Goal: Transaction & Acquisition: Purchase product/service

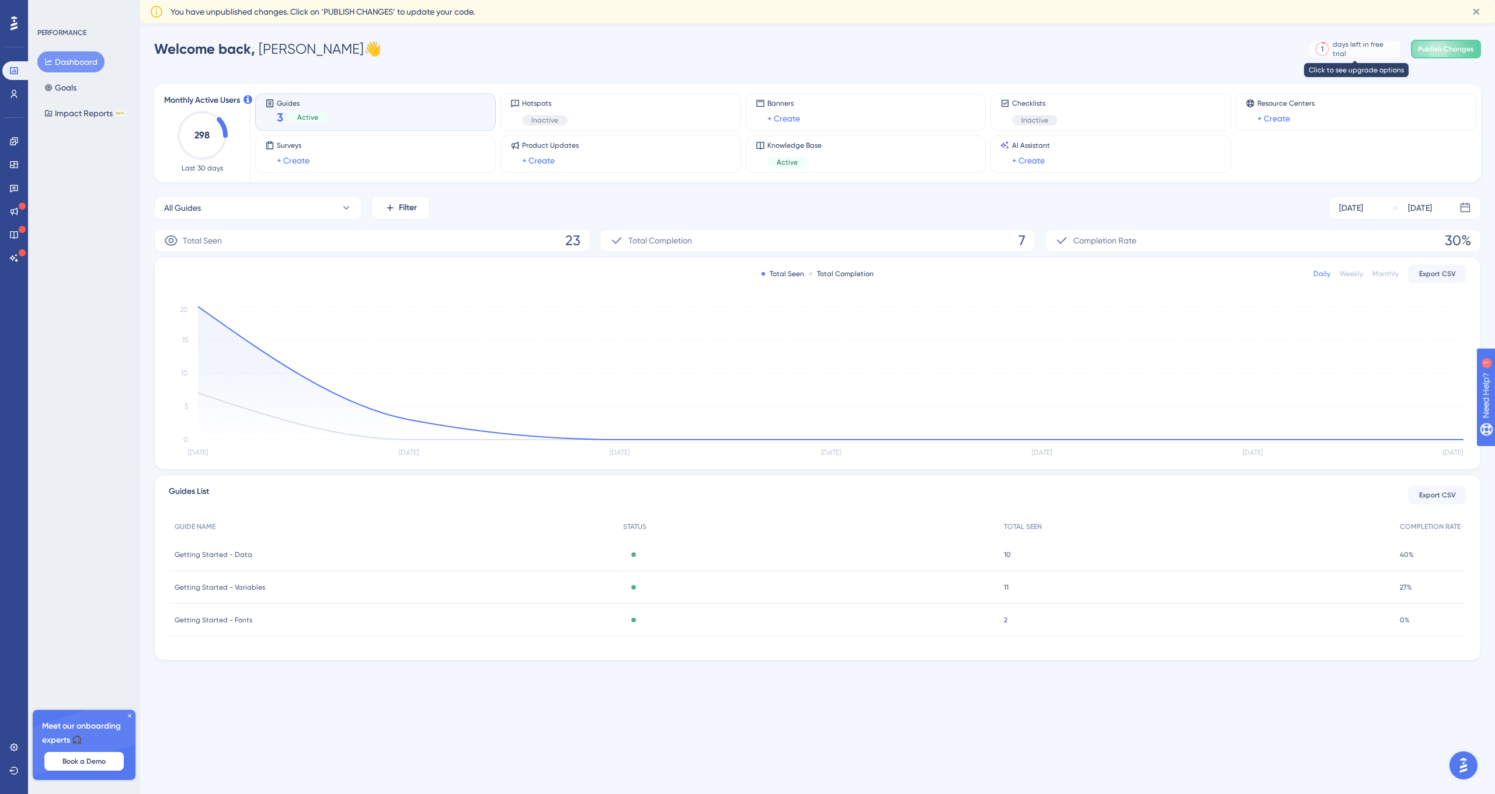
click at [1345, 52] on div "days left in free trial" at bounding box center [1365, 49] width 65 height 19
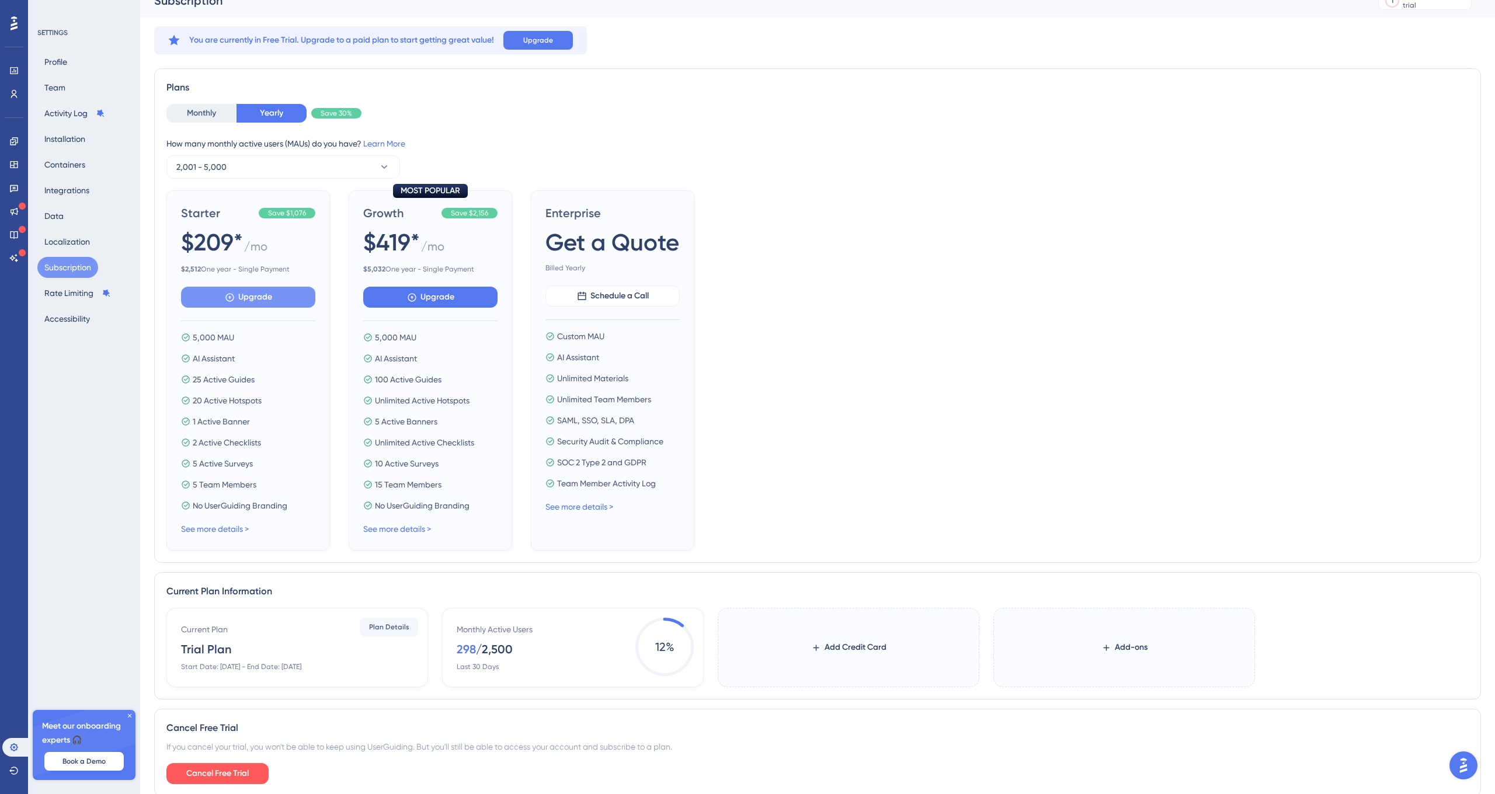
scroll to position [16, 0]
click at [210, 105] on button "Monthly" at bounding box center [201, 112] width 70 height 19
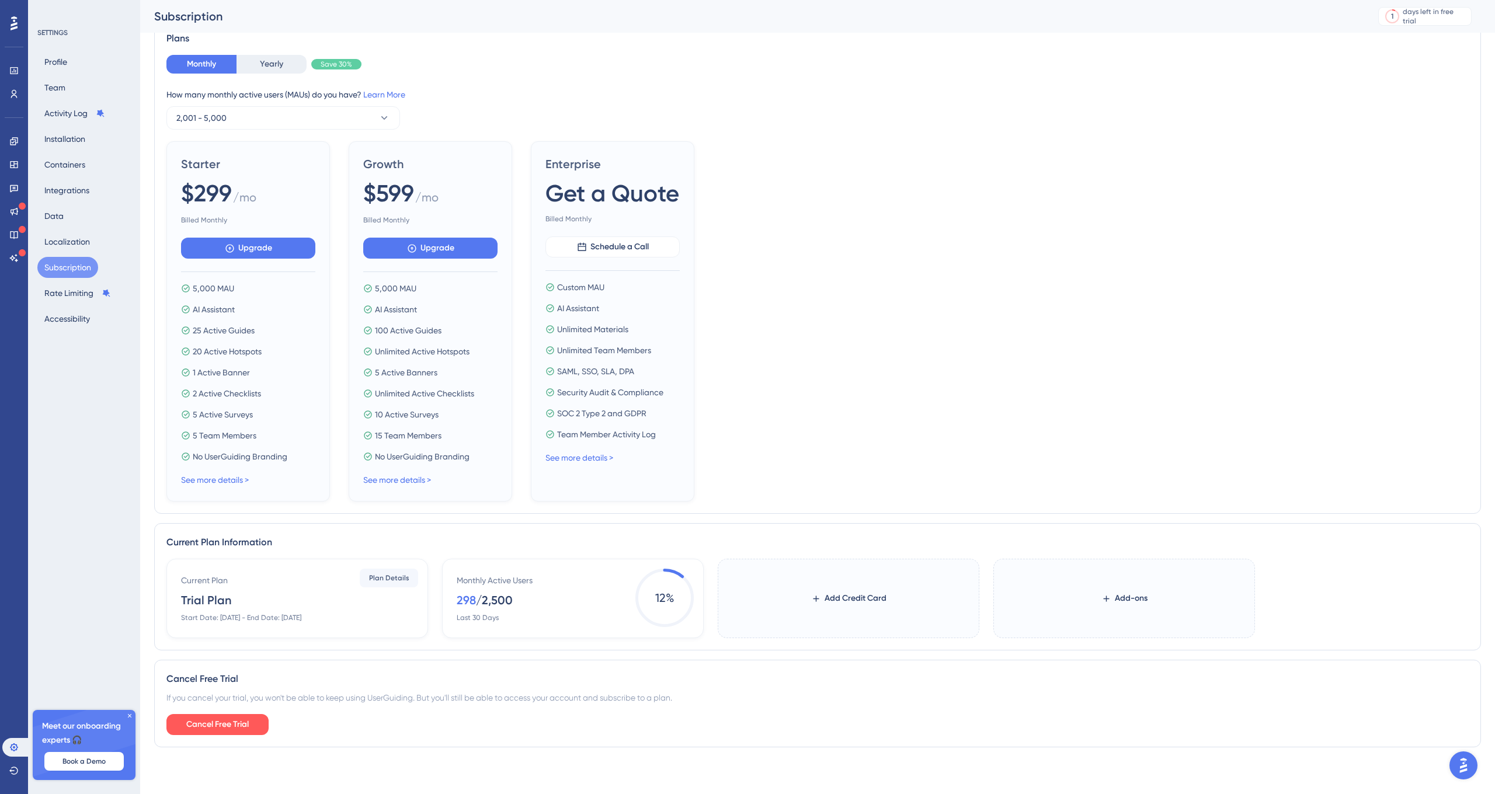
scroll to position [74, 0]
click at [402, 254] on button "Upgrade" at bounding box center [430, 248] width 134 height 21
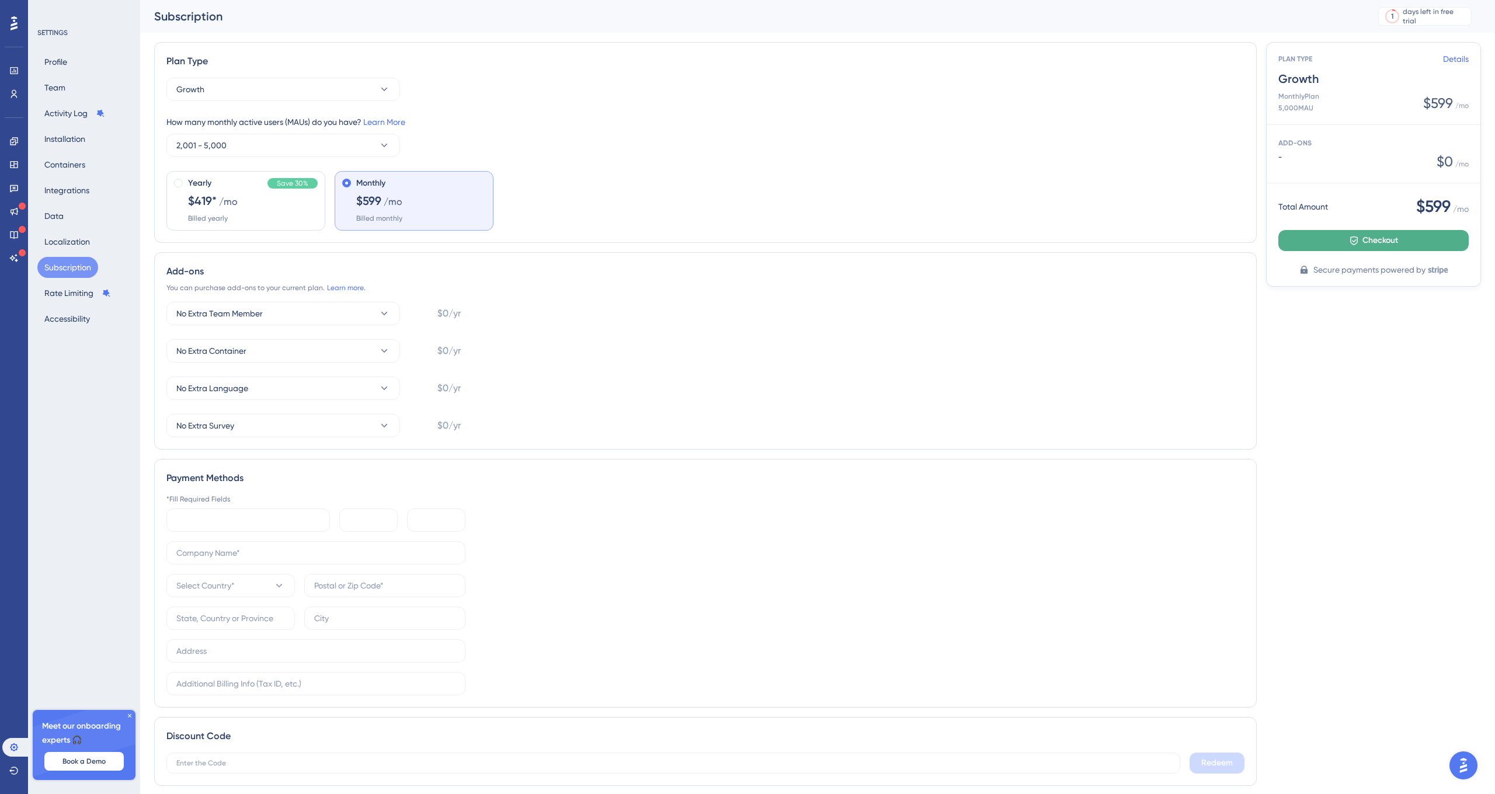
click at [1351, 247] on button "Checkout" at bounding box center [1374, 240] width 190 height 21
click at [1371, 241] on span "Checkout" at bounding box center [1381, 241] width 36 height 14
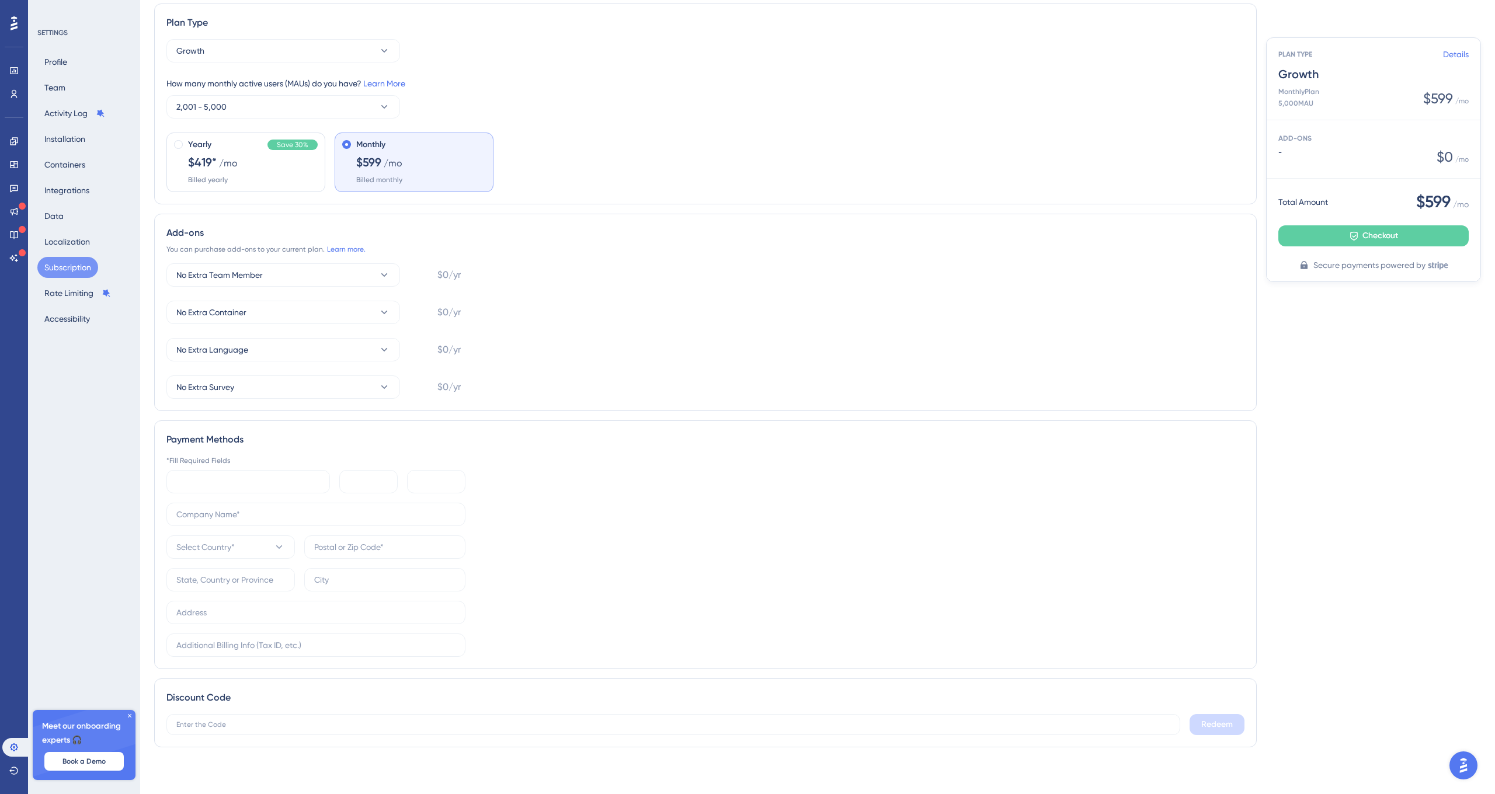
scroll to position [39, 0]
type input "Branding Brand"
click at [94, 546] on div "SETTINGS Profile Team Activity Log Installation Containers Integrations Data Lo…" at bounding box center [84, 397] width 112 height 794
click at [234, 515] on input "Branding Brand" at bounding box center [315, 514] width 279 height 13
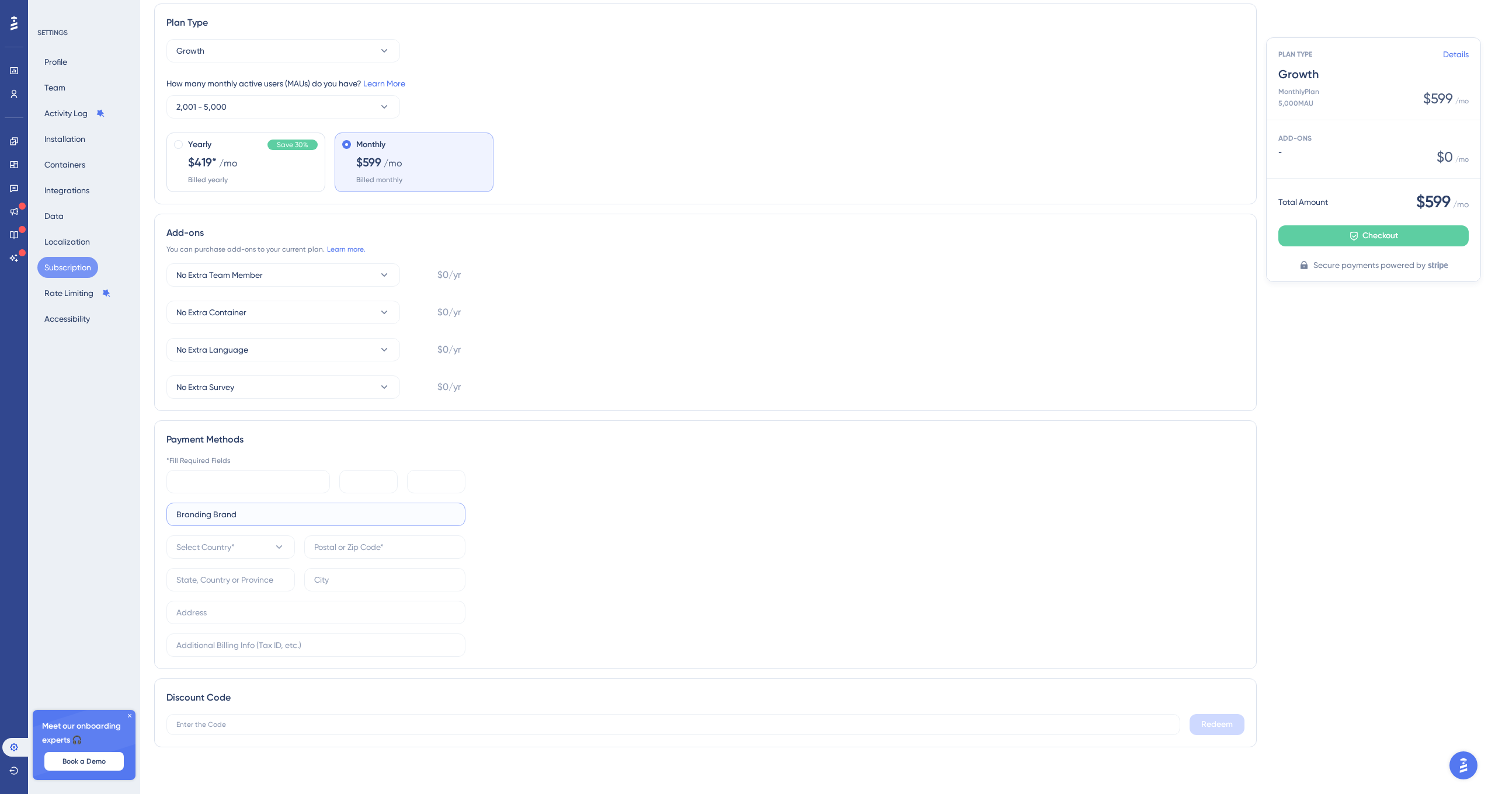
click at [234, 515] on input "Branding Brand" at bounding box center [315, 514] width 279 height 13
type input "Branding Brand"
click at [268, 549] on button "Select Country*" at bounding box center [230, 547] width 129 height 23
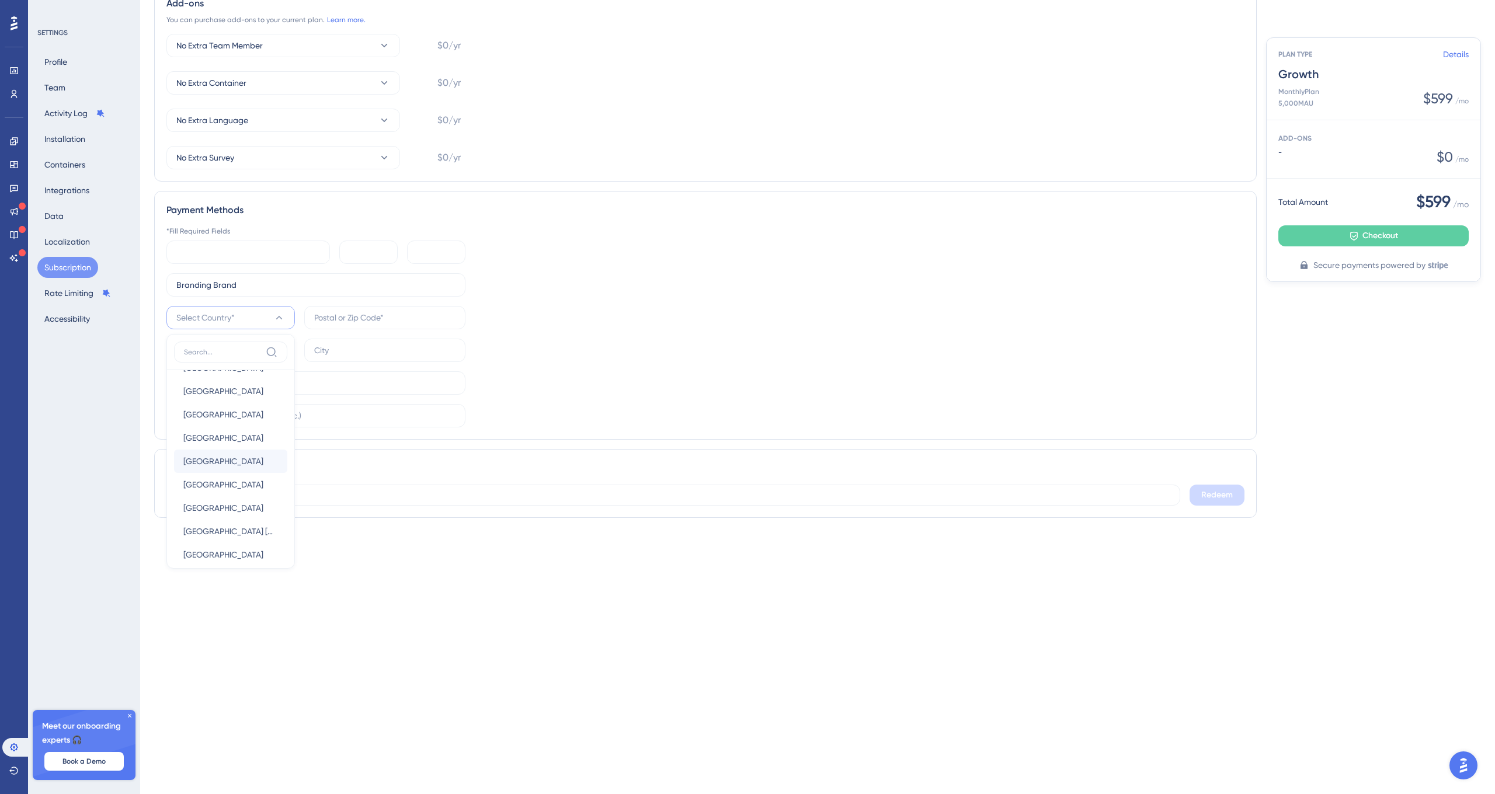
scroll to position [5372, 0]
click at [225, 508] on span "[GEOGRAPHIC_DATA]" at bounding box center [223, 508] width 80 height 14
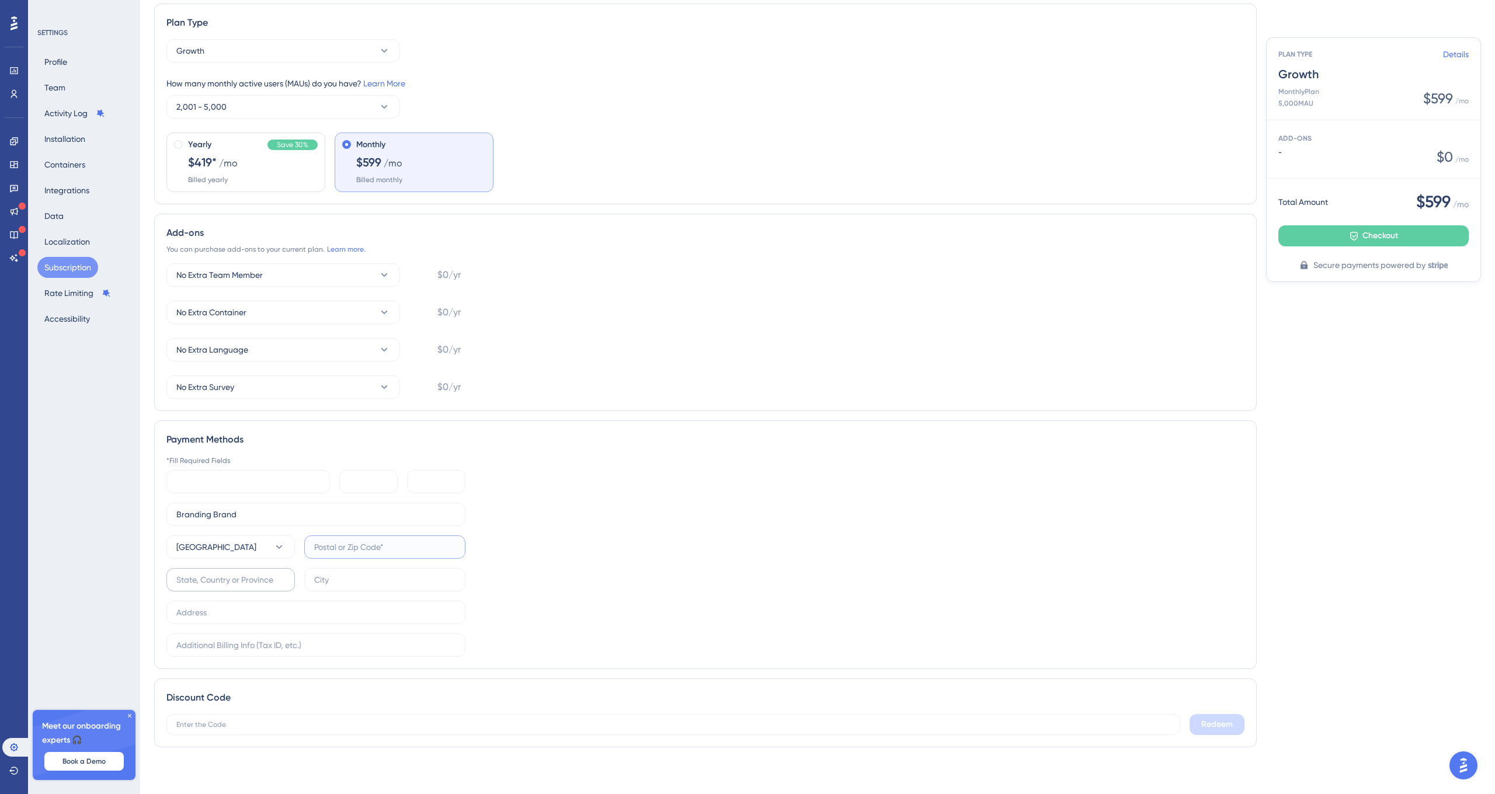
scroll to position [39, 0]
paste input "15222"
type input "15222"
paste input "15222"
type input "1"
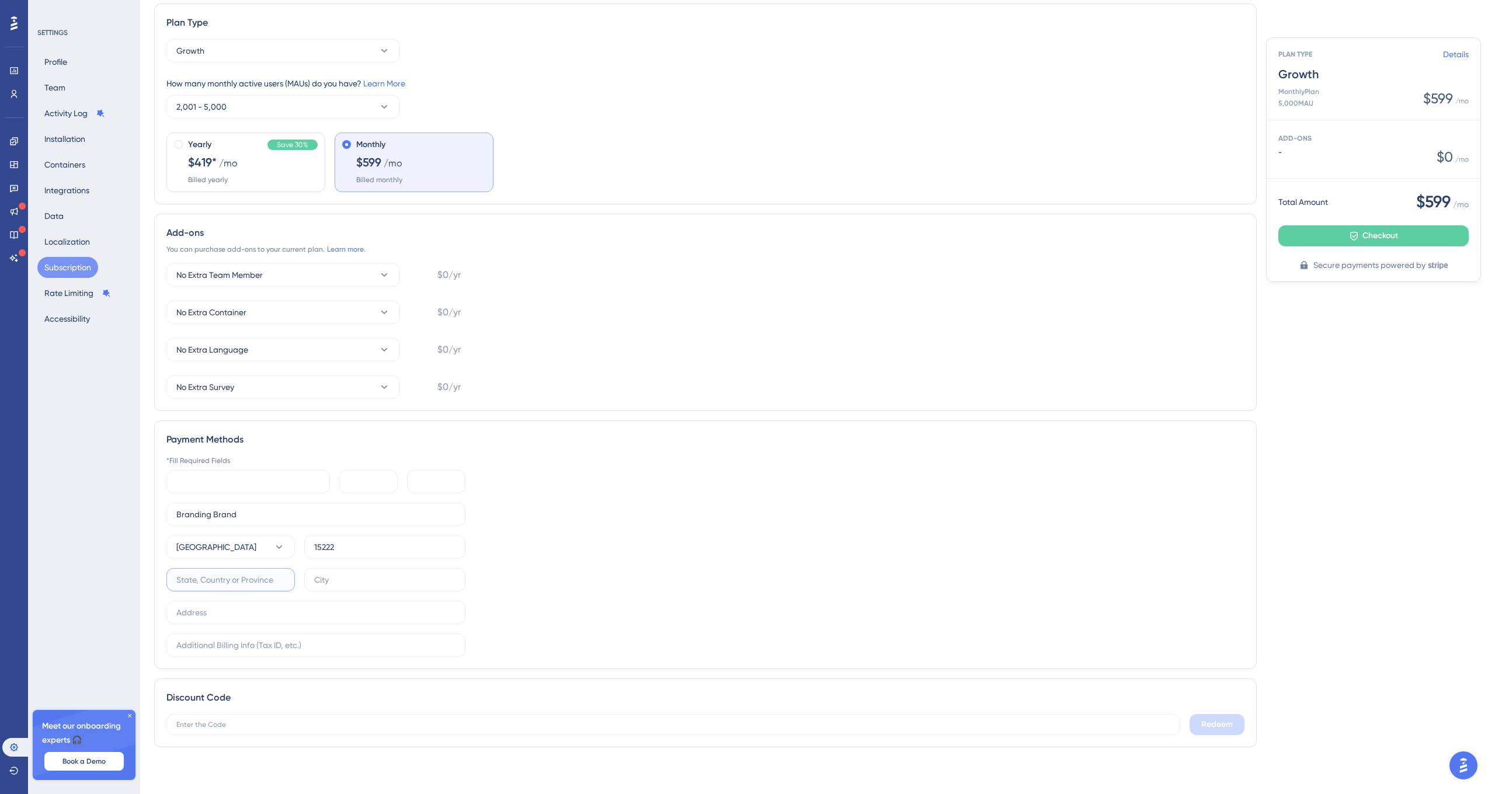
click at [230, 581] on input "text" at bounding box center [230, 580] width 109 height 13
type input "P"
type input "[GEOGRAPHIC_DATA]"
click at [267, 577] on input "text" at bounding box center [230, 580] width 109 height 13
type input "PA"
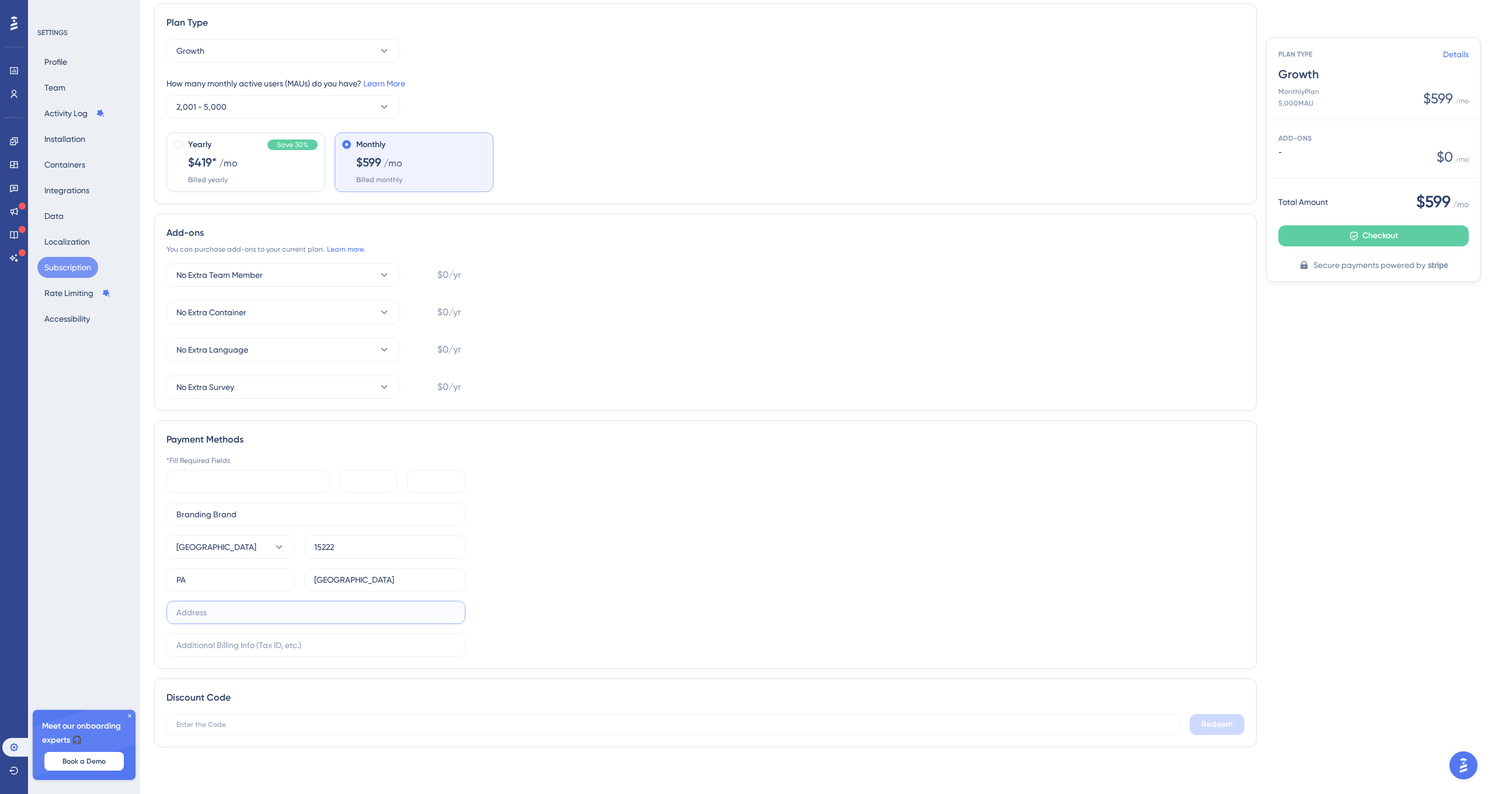
click at [362, 616] on input "text" at bounding box center [315, 612] width 279 height 13
paste input "15222"
type input "1"
paste input "[STREET_ADDRESS]"
type input "[STREET_ADDRESS]"
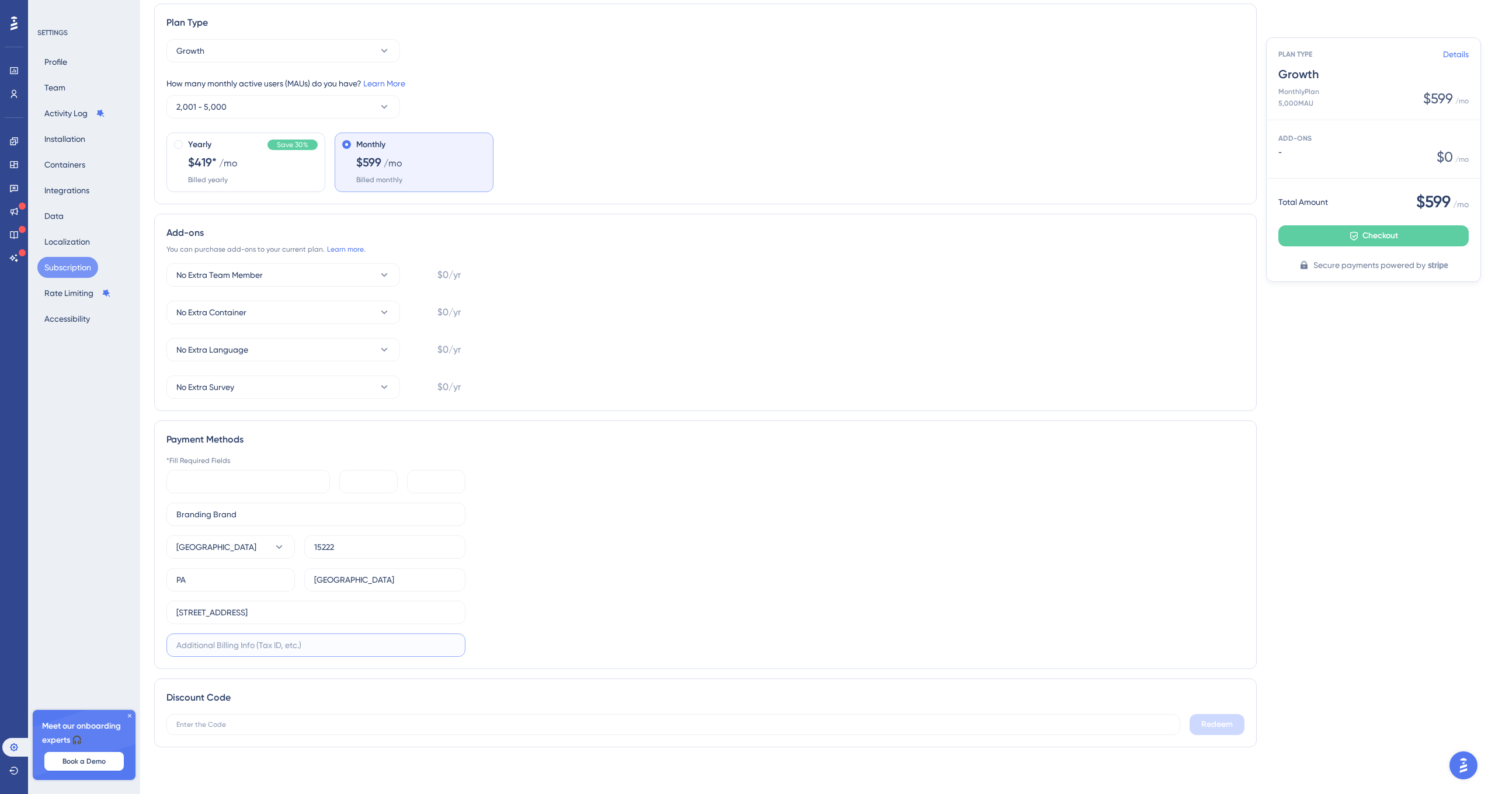
click at [201, 648] on input "text" at bounding box center [315, 645] width 279 height 13
type input "Floor 4"
click at [730, 536] on div "*Fill Required Fields Branding Brand [GEOGRAPHIC_DATA] [STREET_ADDRESS]" at bounding box center [705, 556] width 1078 height 201
click at [1369, 231] on span "Checkout" at bounding box center [1381, 236] width 36 height 14
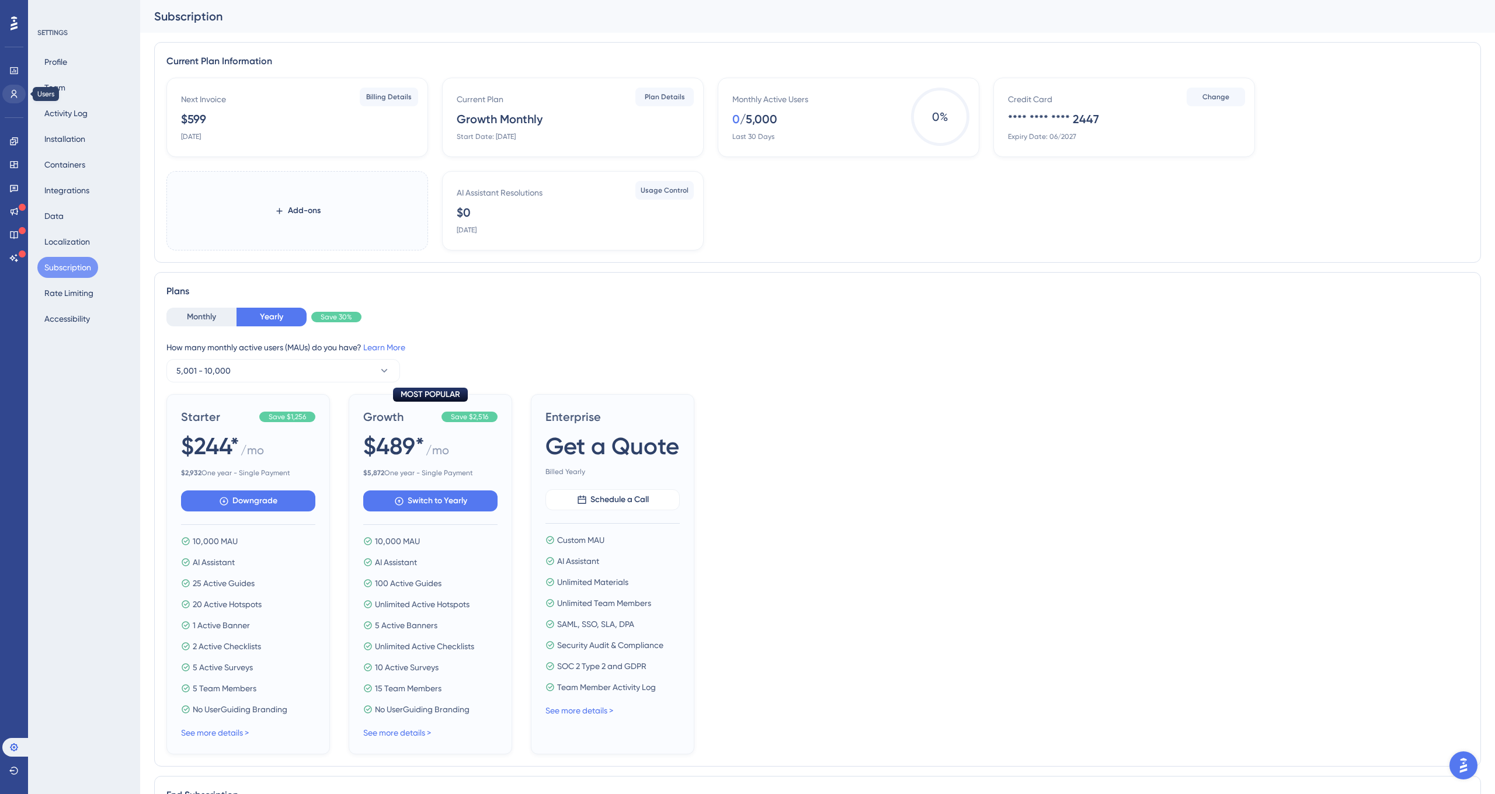
click at [15, 97] on icon at bounding box center [13, 93] width 9 height 9
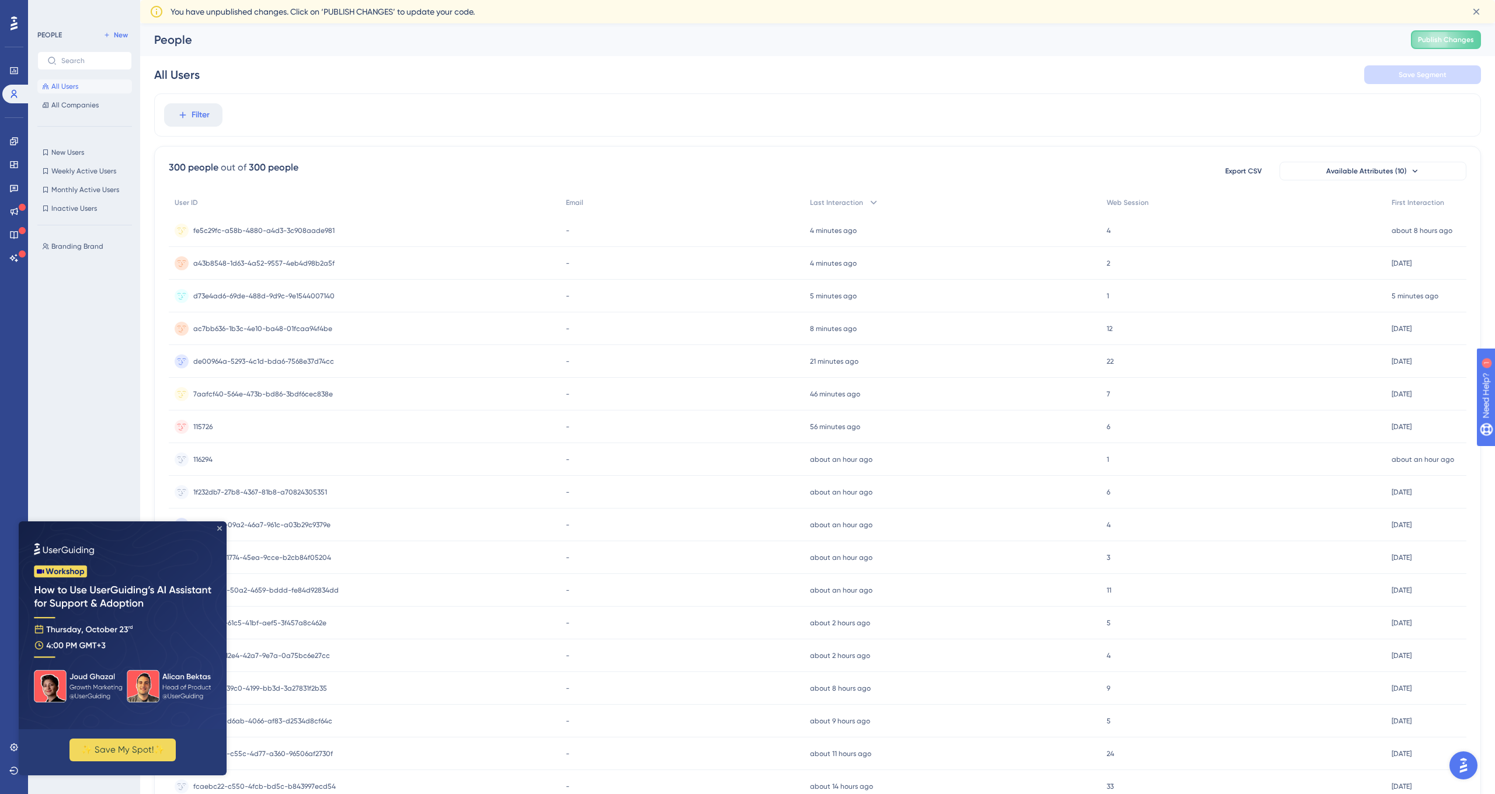
click at [219, 528] on icon "Close Preview" at bounding box center [219, 528] width 5 height 5
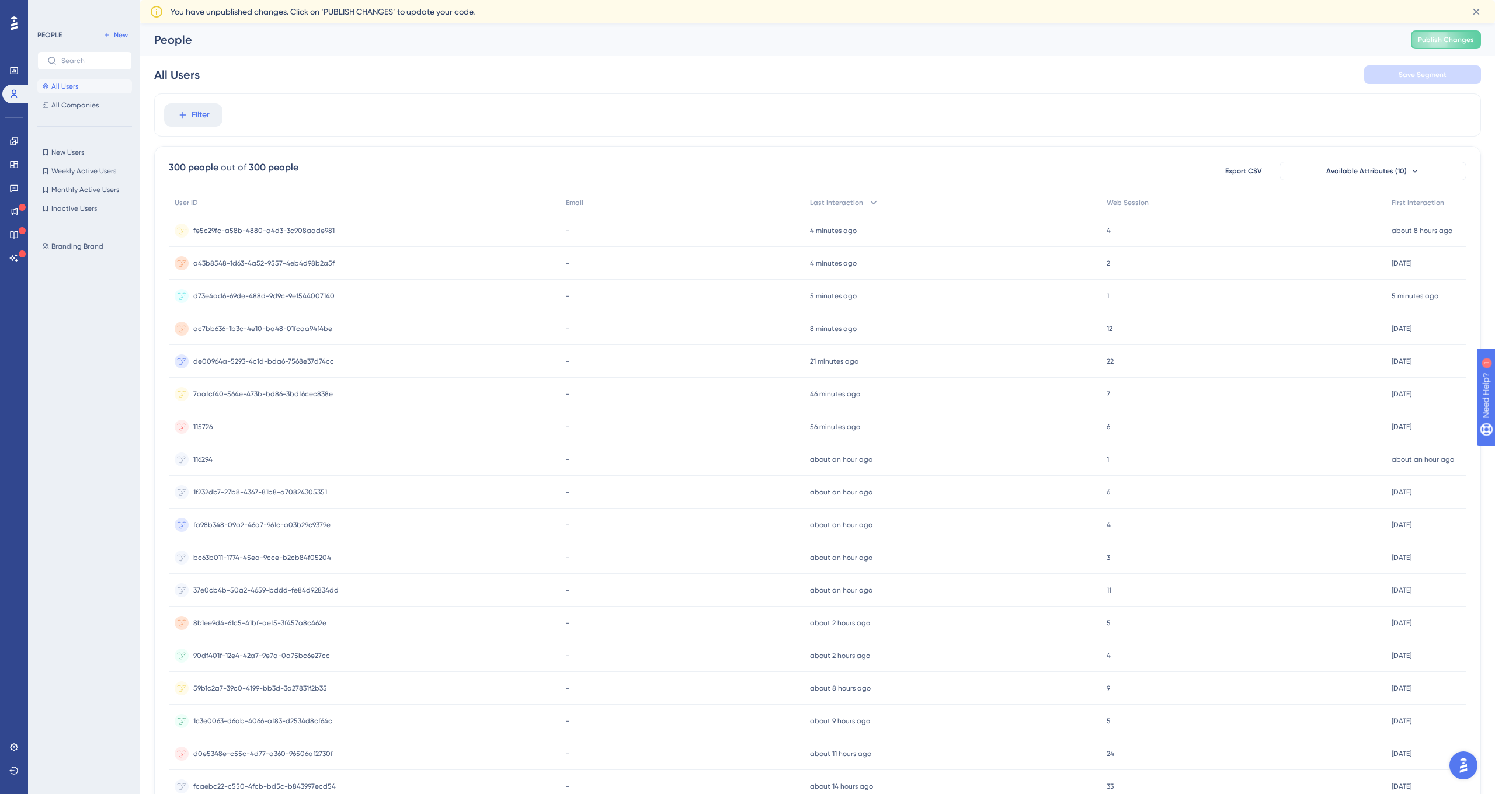
click at [263, 228] on span "fe5c29fc-a58b-4880-a4d3-3c908aade981" at bounding box center [263, 230] width 141 height 9
